Goal: Find contact information: Find contact information

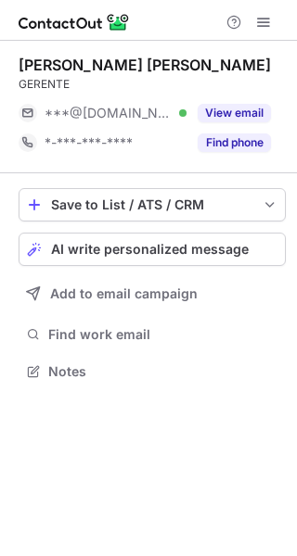
scroll to position [358, 297]
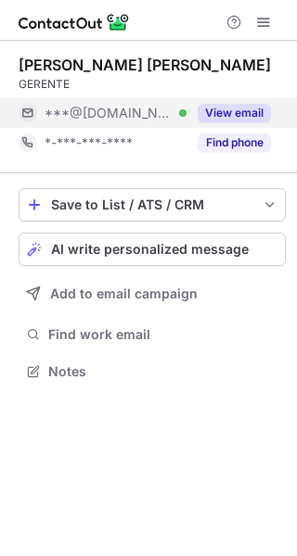
click at [220, 114] on button "View email" at bounding box center [233, 113] width 73 height 19
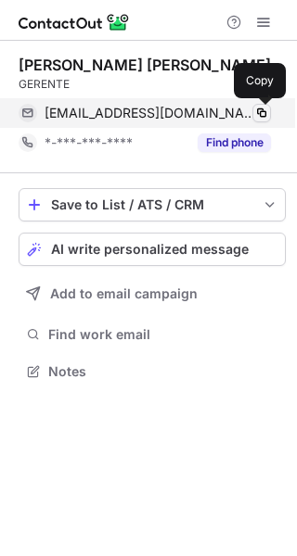
click at [260, 114] on span at bounding box center [261, 113] width 15 height 15
